Goal: Information Seeking & Learning: Learn about a topic

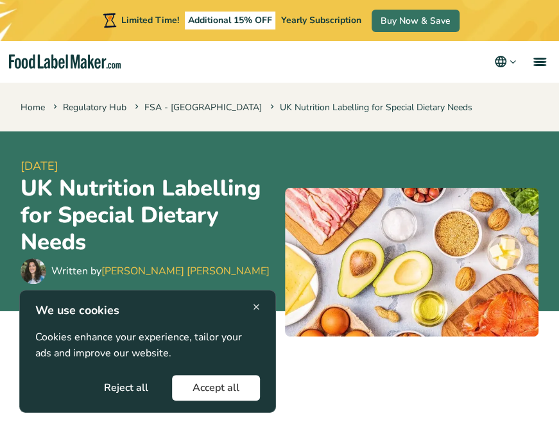
click at [209, 384] on button "Accept all" at bounding box center [216, 388] width 88 height 26
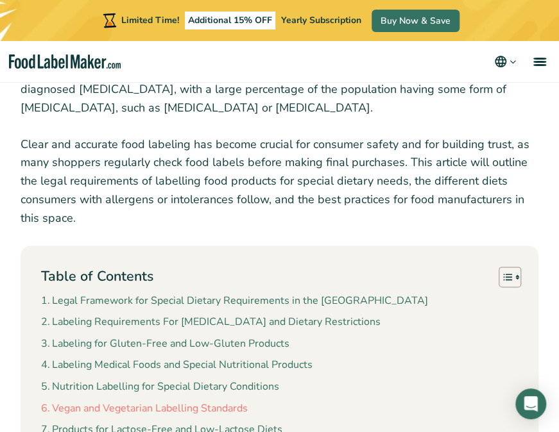
scroll to position [449, 0]
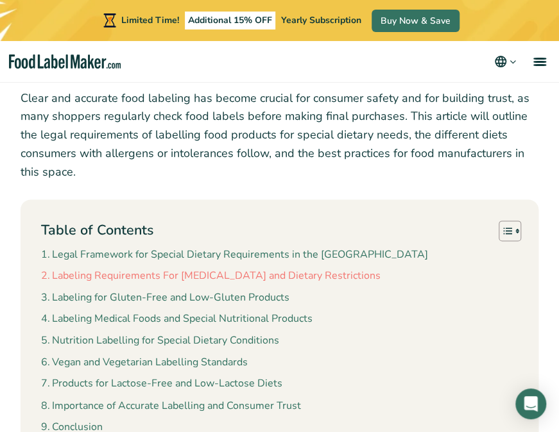
click at [280, 276] on link "Labeling Requirements For Food Allergies and Dietary Restrictions" at bounding box center [210, 276] width 339 height 17
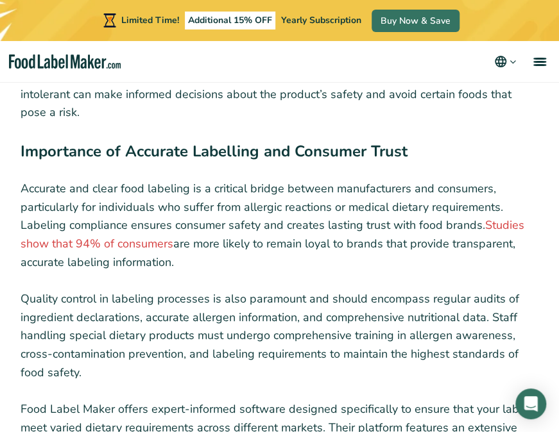
scroll to position [5444, 0]
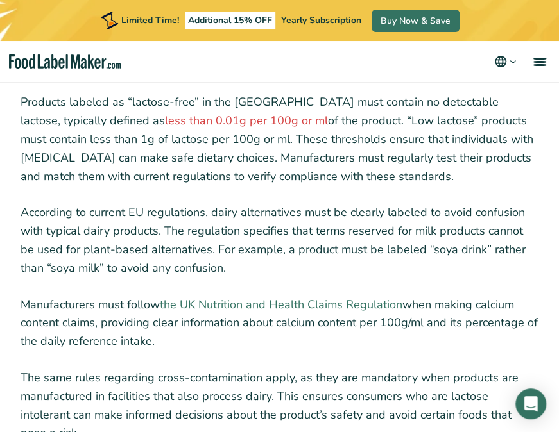
click at [309, 297] on link "the UK Nutrition and Health Claims Regulation" at bounding box center [281, 304] width 243 height 15
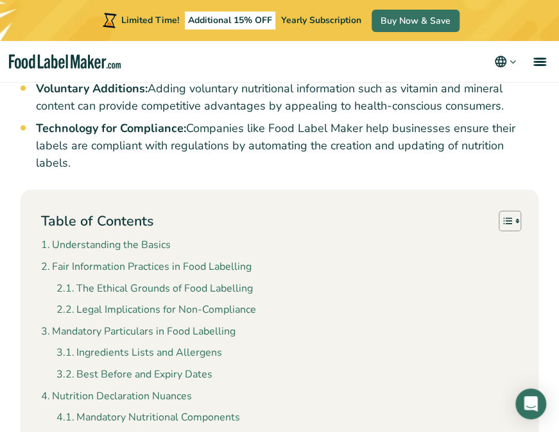
scroll to position [962, 0]
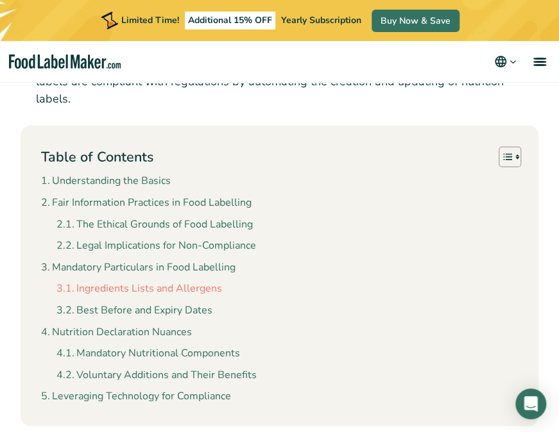
click at [177, 281] on link "Ingredients Lists and Allergens" at bounding box center [139, 289] width 166 height 17
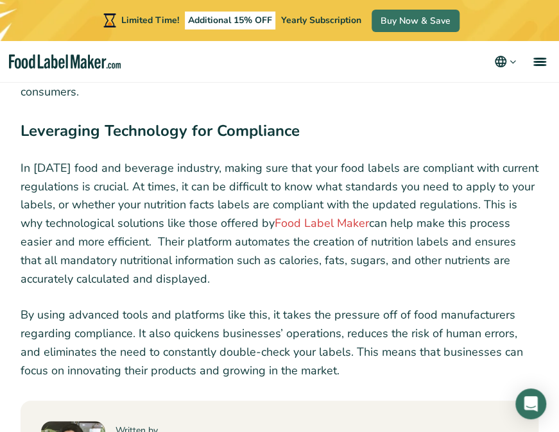
scroll to position [4295, 0]
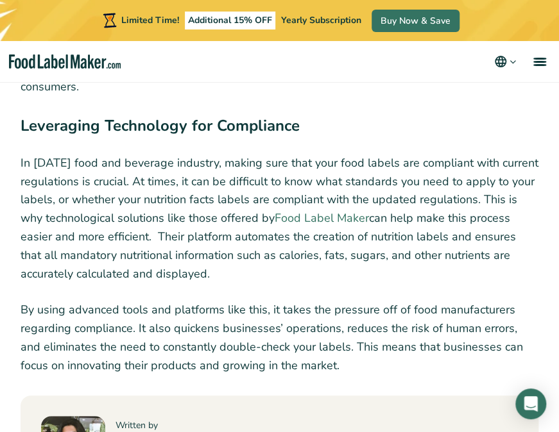
click at [326, 210] on link "Food Label Maker" at bounding box center [322, 217] width 94 height 15
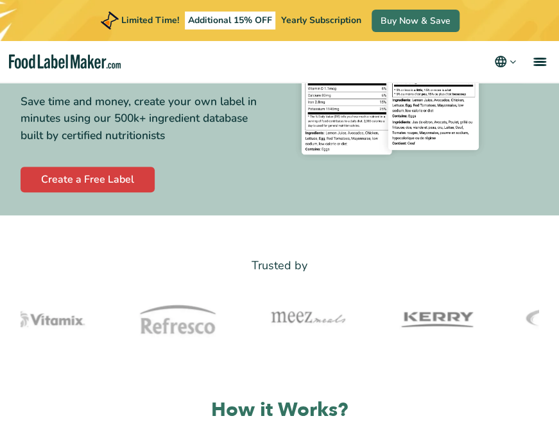
scroll to position [128, 0]
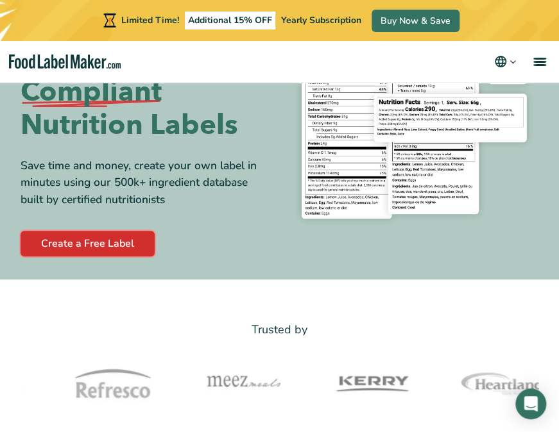
click at [99, 246] on link "Create a Free Label" at bounding box center [88, 244] width 134 height 26
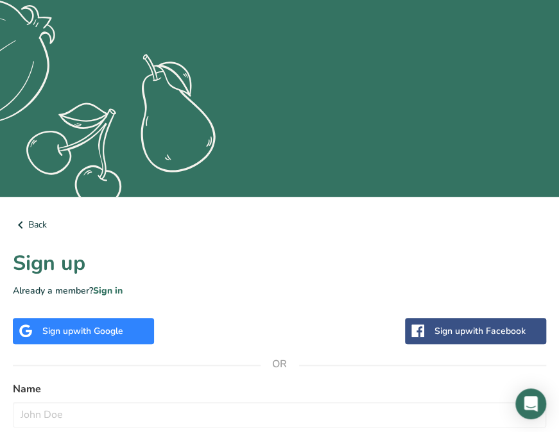
scroll to position [106, 0]
